Goal: Task Accomplishment & Management: Use online tool/utility

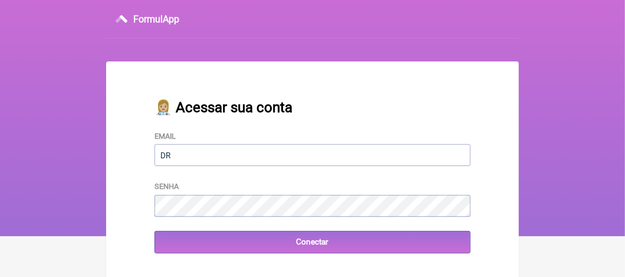
type input "drsimplicio@terra.com.br"
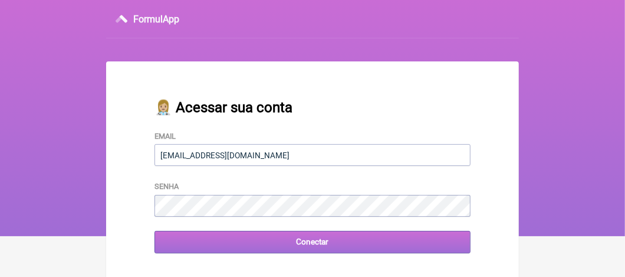
click at [319, 240] on input "Conectar" at bounding box center [313, 242] width 316 height 22
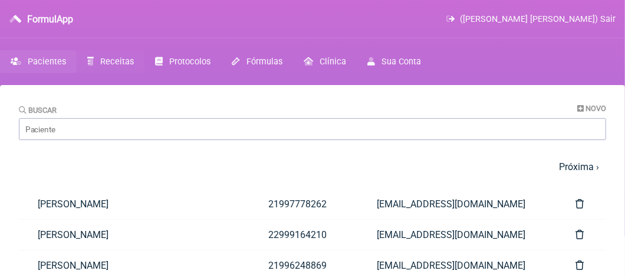
click at [120, 61] on span "Receitas" at bounding box center [117, 62] width 34 height 10
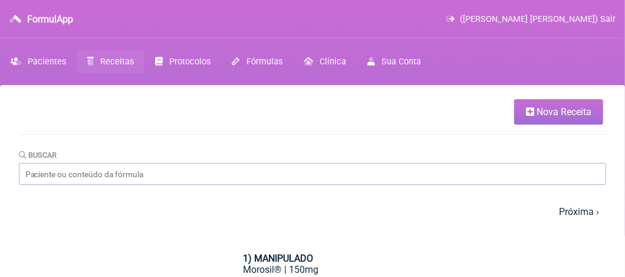
click at [572, 110] on span "Nova Receita" at bounding box center [564, 111] width 55 height 11
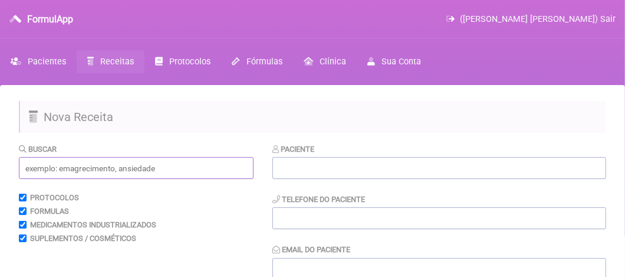
click at [70, 169] on input "text" at bounding box center [136, 168] width 235 height 22
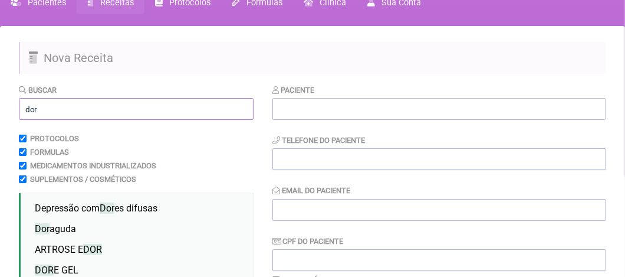
scroll to position [118, 0]
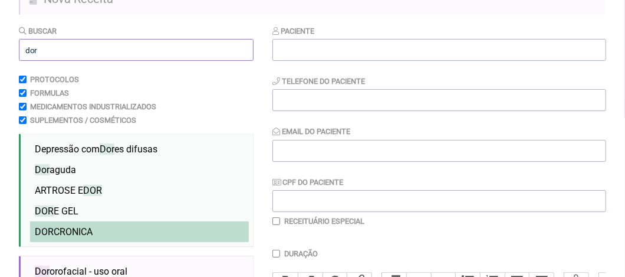
type input "dor"
click at [81, 230] on span "DOR CRONICA" at bounding box center [64, 231] width 58 height 11
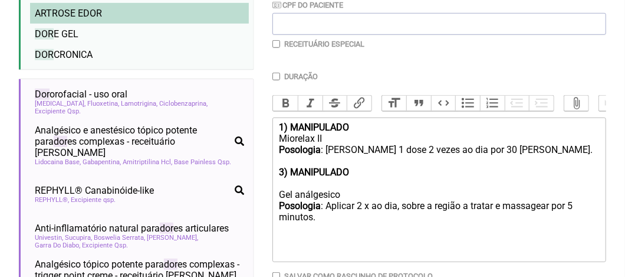
scroll to position [236, 0]
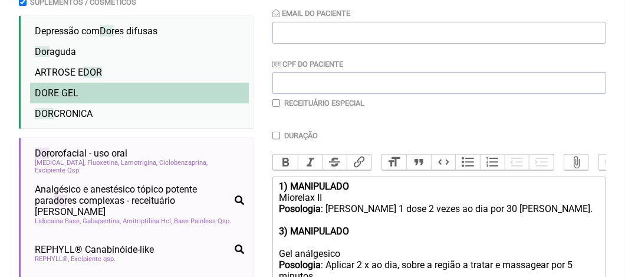
click at [73, 97] on span "DOR E GEL" at bounding box center [57, 92] width 44 height 11
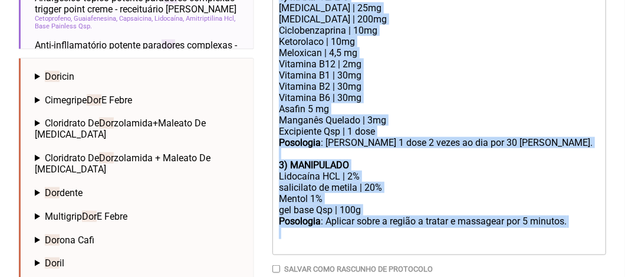
scroll to position [623, 0]
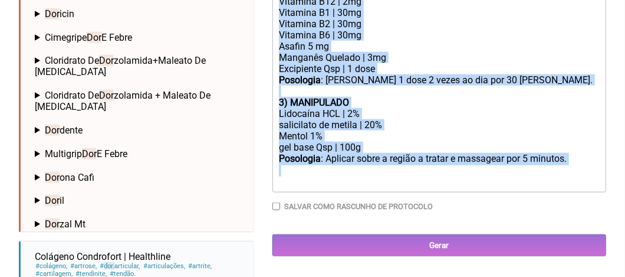
drag, startPoint x: 277, startPoint y: 97, endPoint x: 321, endPoint y: 196, distance: 108.5
type trix-editor "<lor><ipsumd>2) SITAMETCON</adipis></eli><sed>Doeiusmo TE</inc><utl><etdolo>Mag…"
copy trix-editor "1) MANIPULADO [MEDICAL_DATA] | 25mg [MEDICAL_DATA] | 200mg Ciclobenzaprina | 10…"
